Goal: Information Seeking & Learning: Learn about a topic

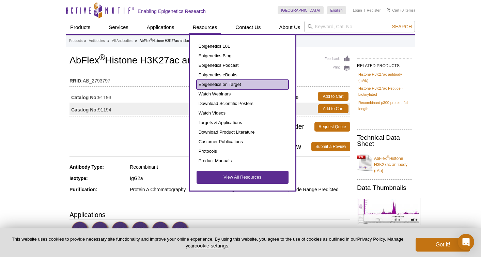
click at [222, 84] on link "Epigenetics on Target" at bounding box center [242, 85] width 92 height 10
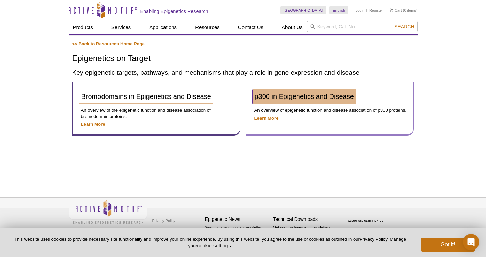
click at [273, 97] on span "p300 in Epigenetics and Disease" at bounding box center [304, 96] width 99 height 7
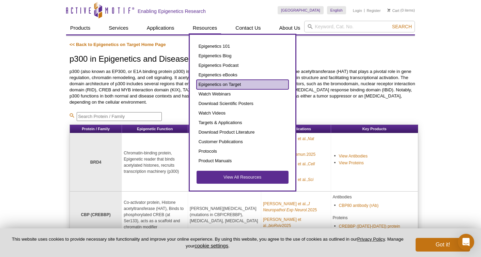
click at [217, 83] on link "Epigenetics on Target" at bounding box center [242, 85] width 92 height 10
